Goal: Transaction & Acquisition: Obtain resource

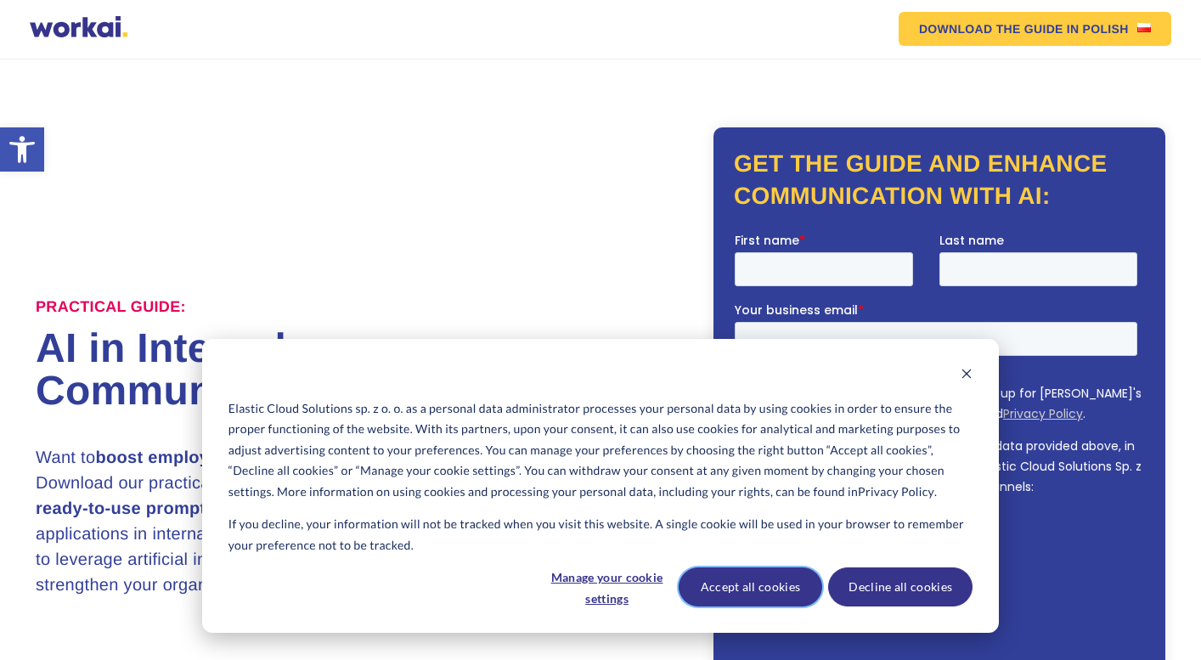
click at [762, 582] on button "Accept all cookies" at bounding box center [750, 586] width 144 height 39
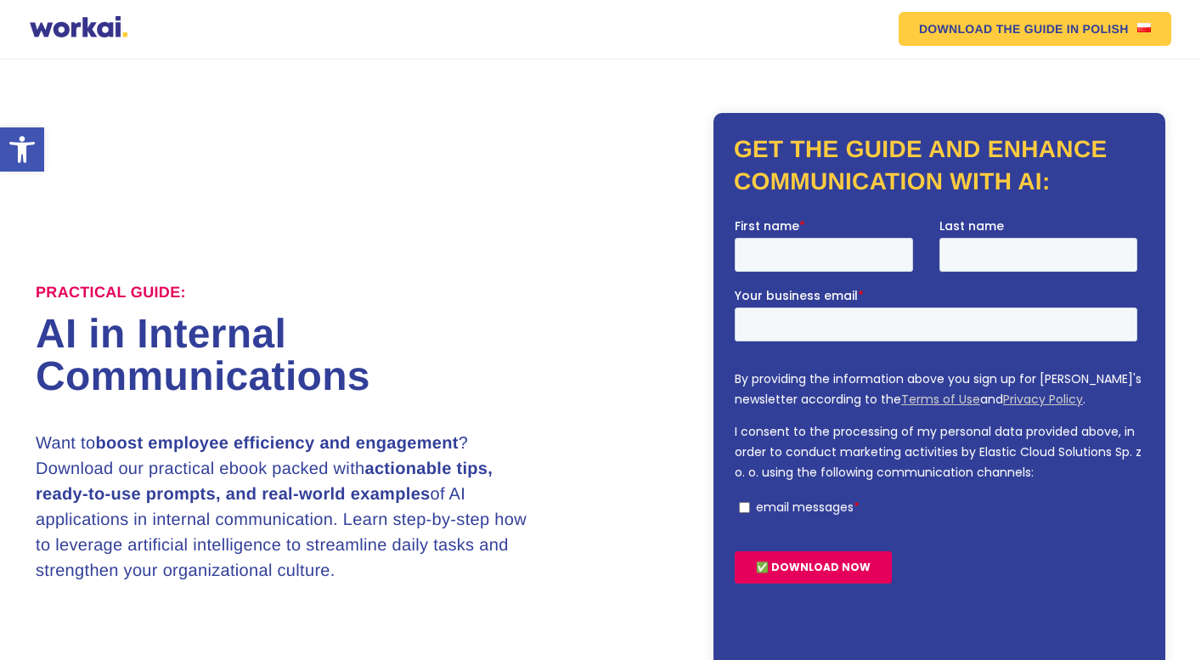
scroll to position [11, 0]
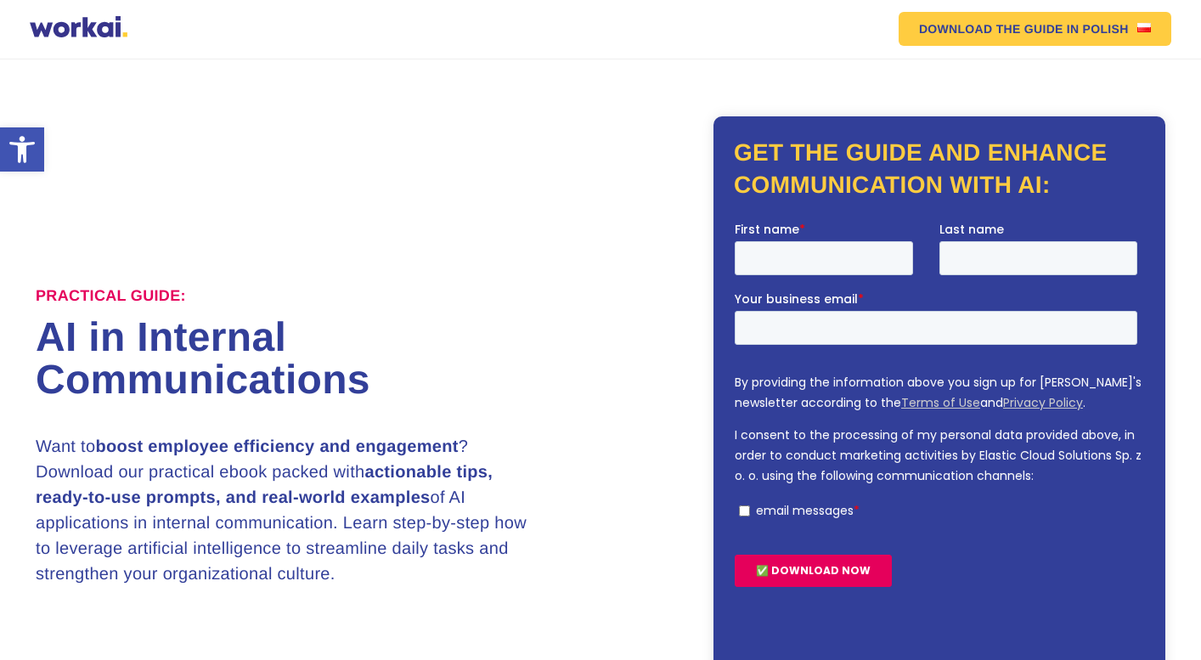
click at [998, 461] on p "I consent to the processing of my personal data provided above, in order to con…" at bounding box center [938, 454] width 409 height 61
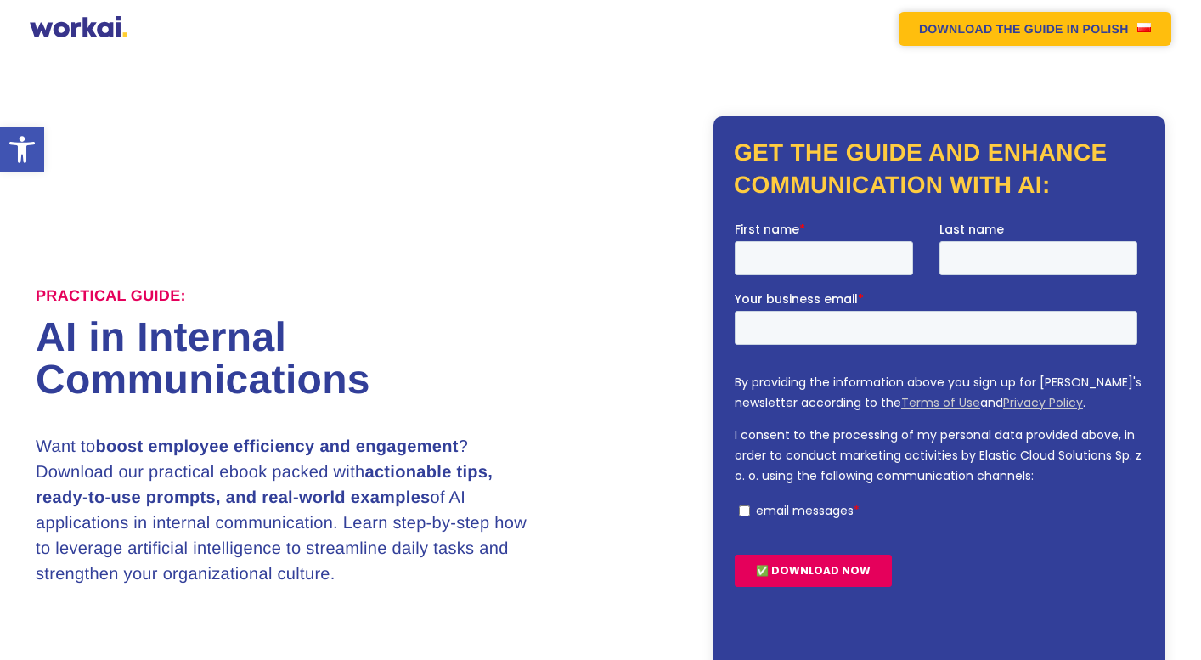
click at [1088, 33] on link "DOWNLOAD THE GUIDE IN POLISH" at bounding box center [1034, 29] width 273 height 34
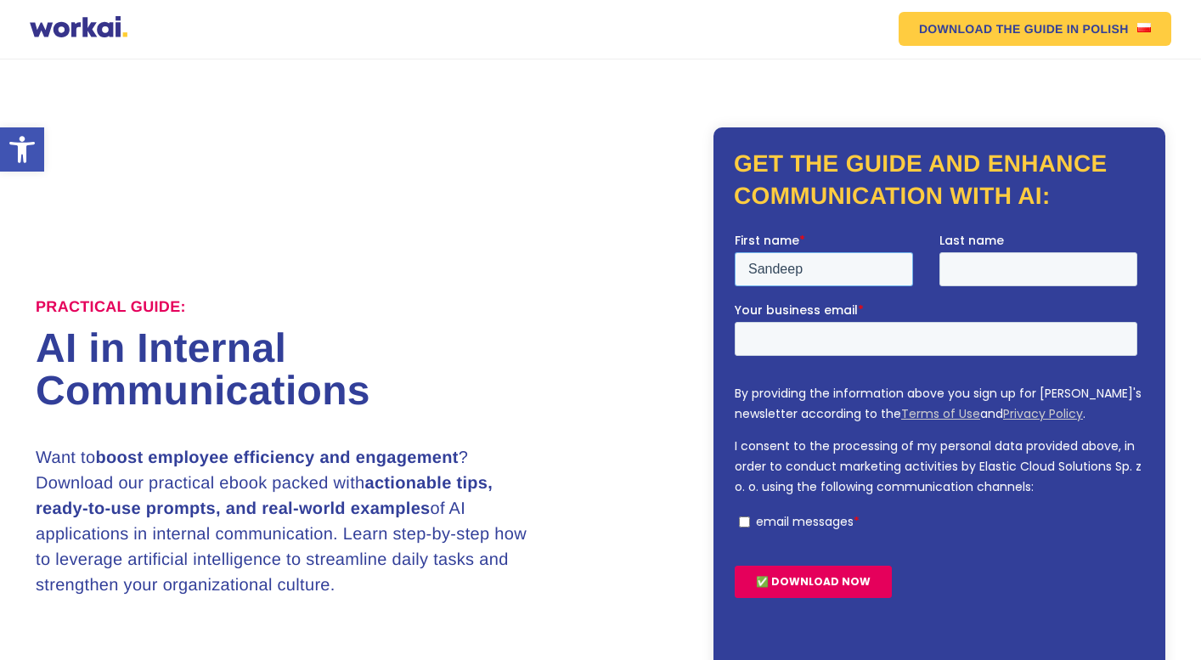
type input "Sandeep"
type input "Deshmukh"
type input "sandeep_deshmukh@persistent.com"
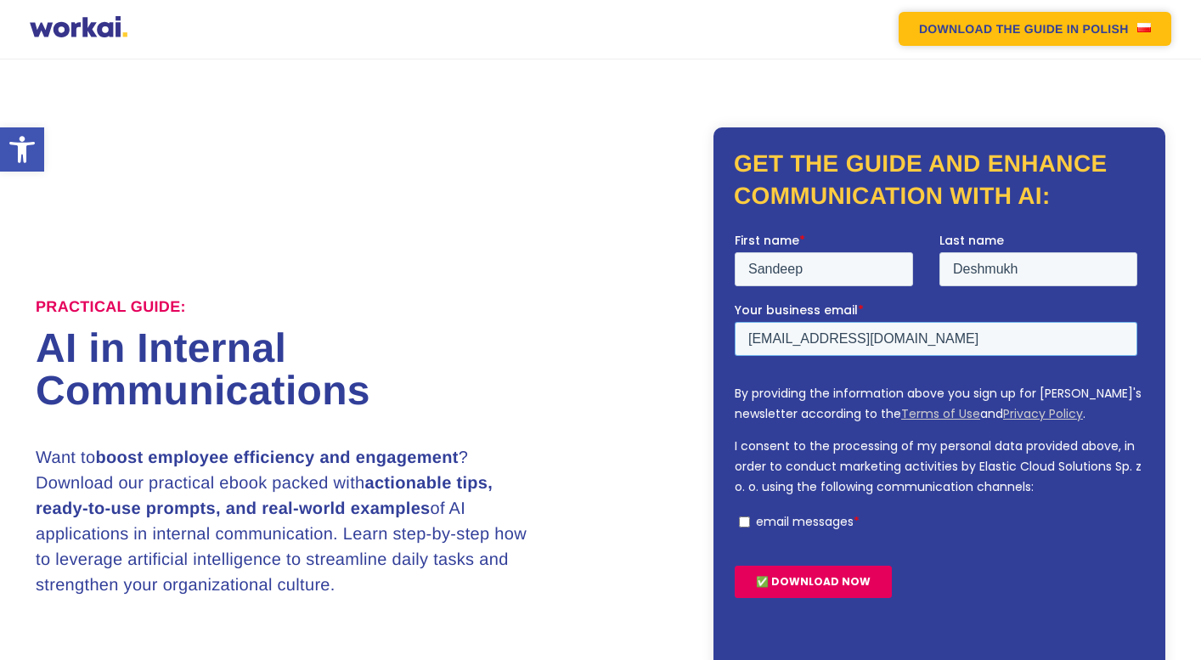
click at [1134, 24] on link "DOWNLOAD THE GUIDE IN POLISH" at bounding box center [1034, 29] width 273 height 34
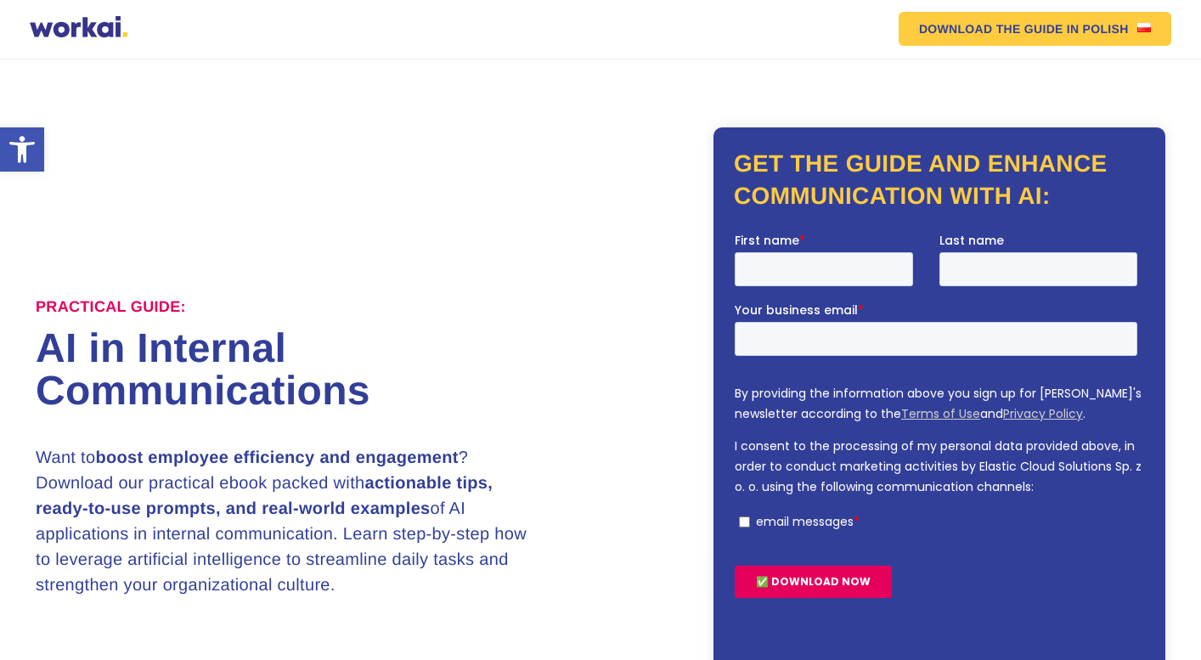
click at [1134, 24] on link "DOWNLOAD THE GUIDE IN POLISH" at bounding box center [1034, 29] width 273 height 34
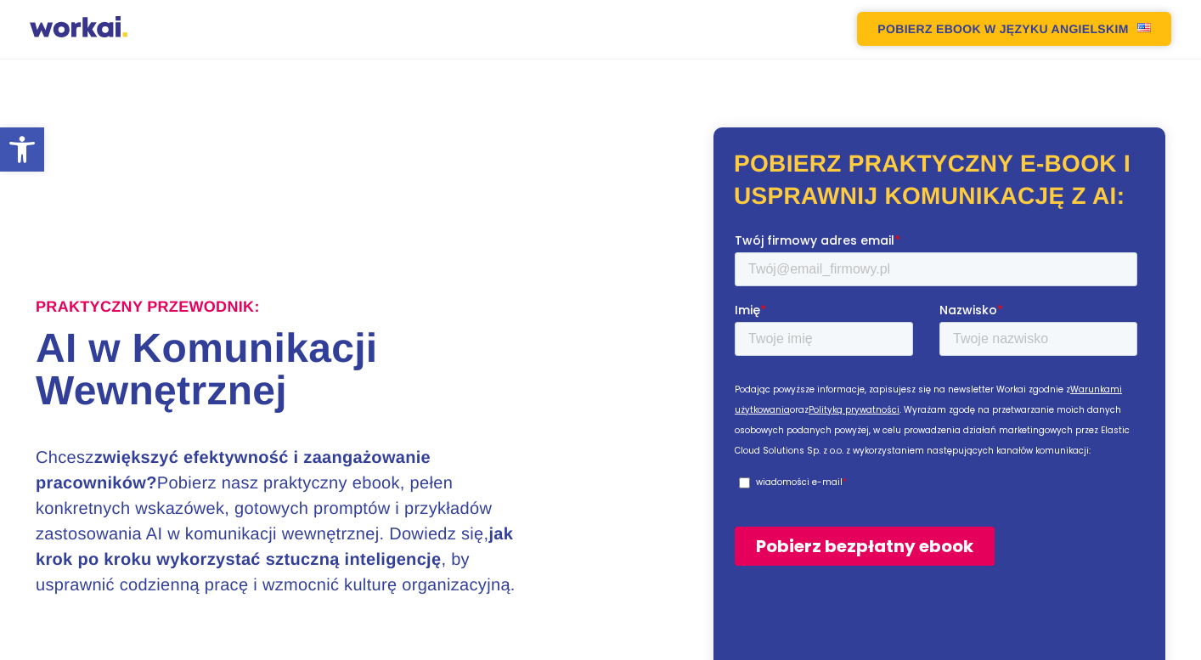
click at [1006, 39] on link "POBIERZ EBOOK W JĘZYKU ANGIELSKIM" at bounding box center [1013, 29] width 313 height 34
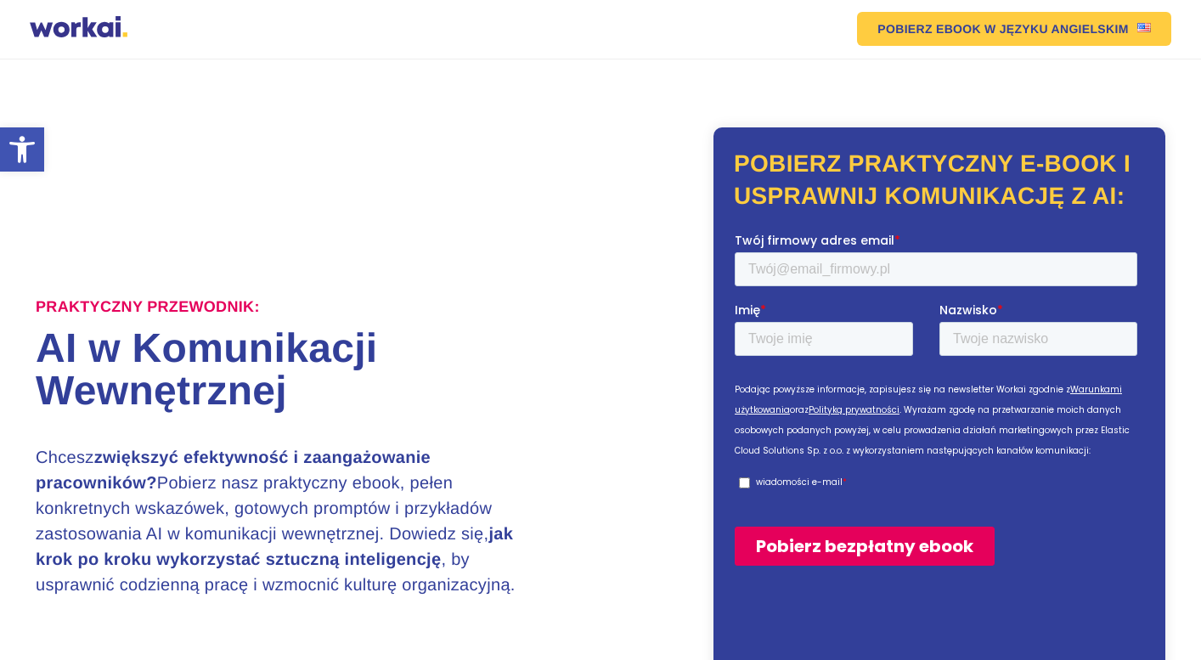
click at [1137, 29] on img at bounding box center [1144, 27] width 14 height 9
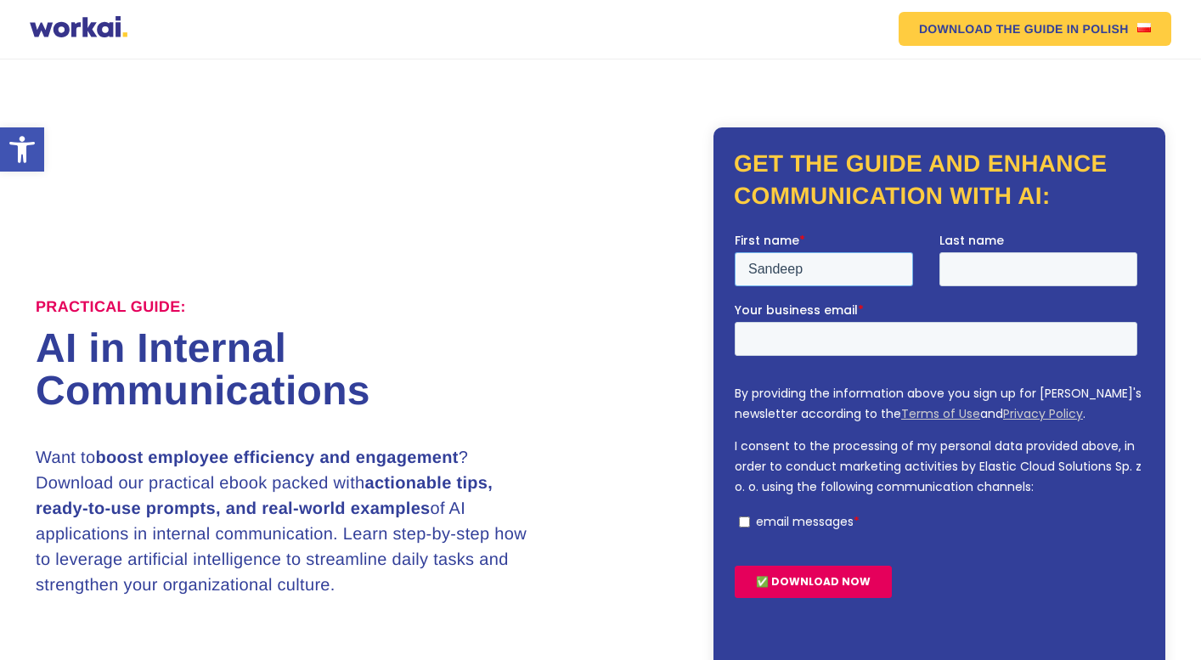
type input "Sandeep"
type input "Deshmukh"
type input "sandeep_deshmukh@persistent.com"
click at [796, 574] on input "✅ DOWNLOAD NOW" at bounding box center [812, 581] width 157 height 32
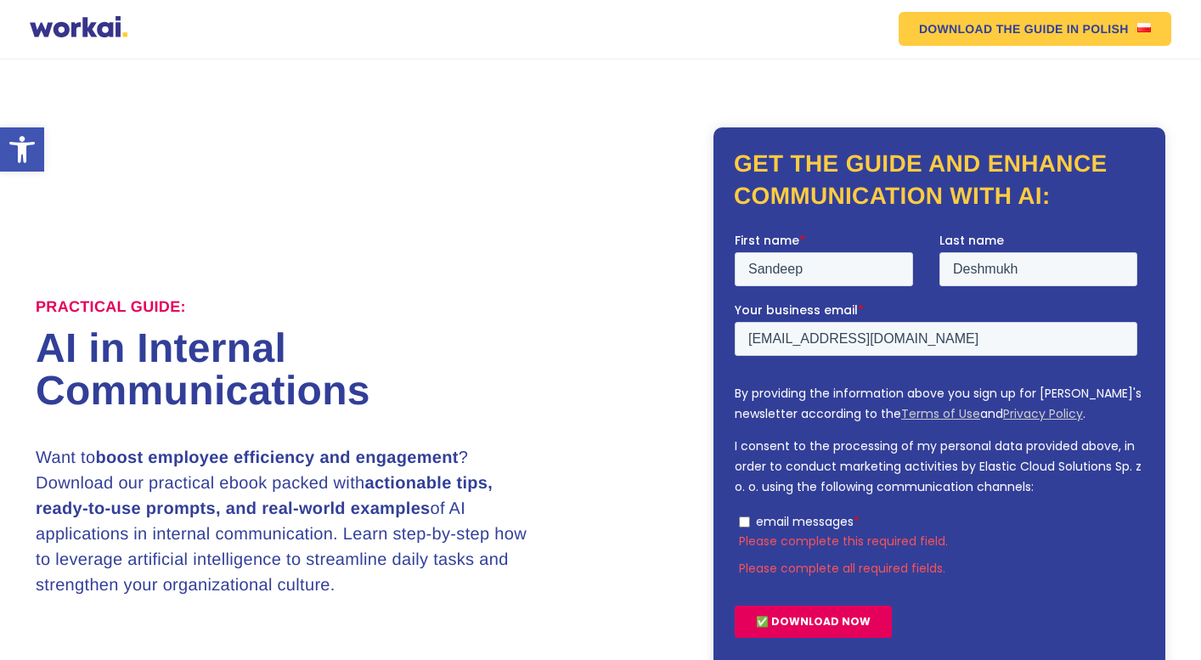
click at [736, 514] on ul "email messages *" at bounding box center [935, 518] width 402 height 20
click at [746, 519] on input "email messages *" at bounding box center [744, 520] width 11 height 11
checkbox input "true"
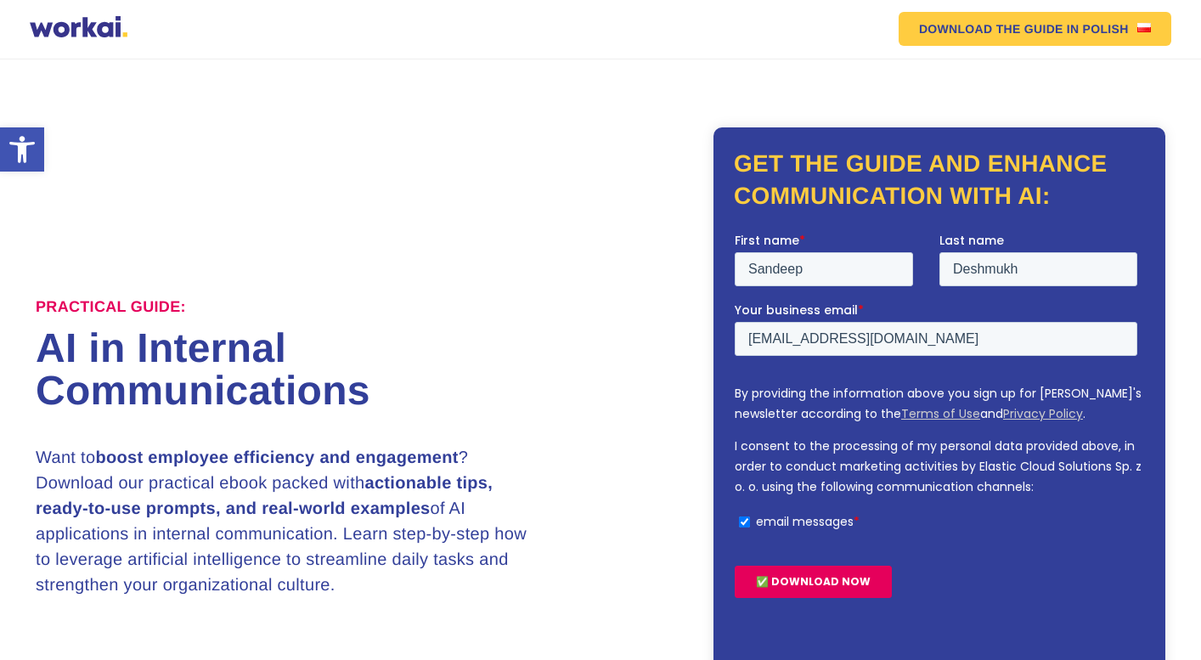
click at [799, 578] on input "✅ DOWNLOAD NOW" at bounding box center [812, 581] width 157 height 32
